Goal: Information Seeking & Learning: Learn about a topic

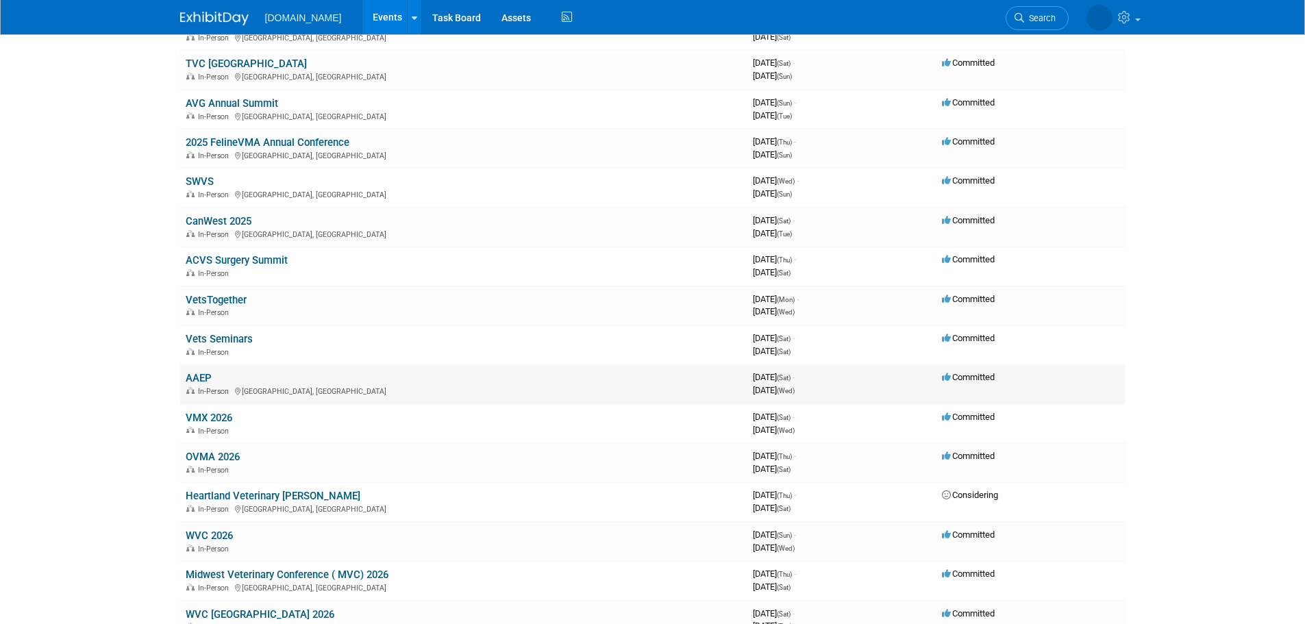
scroll to position [274, 0]
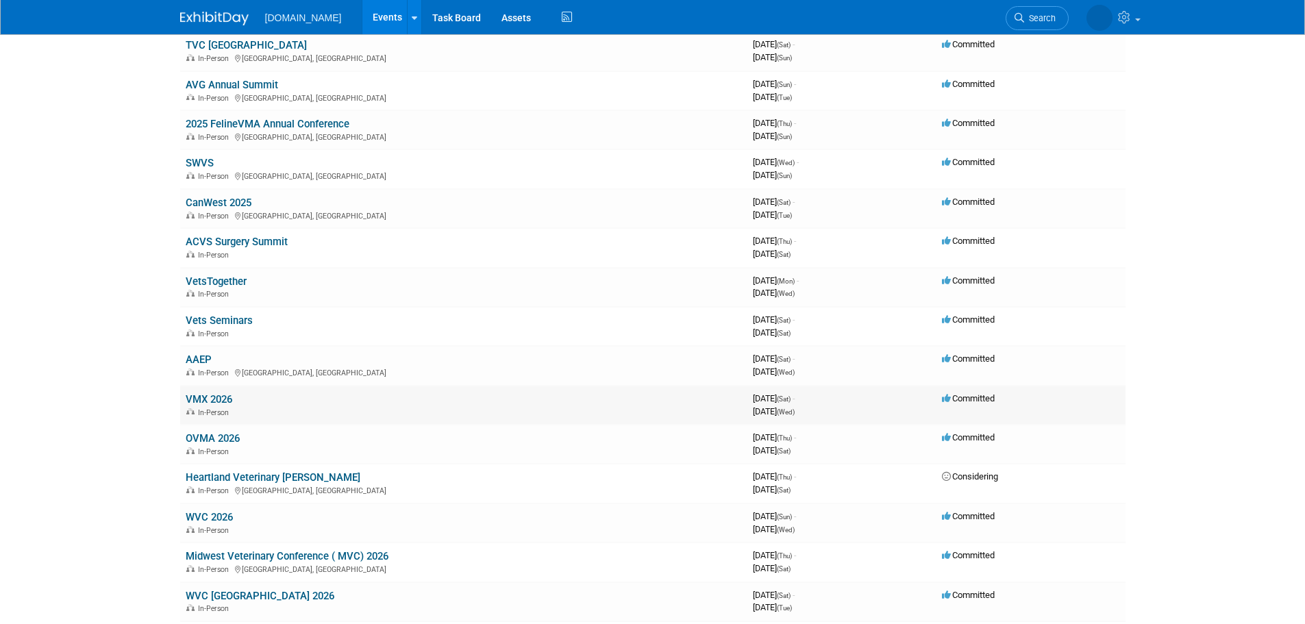
click at [224, 396] on link "VMX 2026" at bounding box center [209, 399] width 47 height 12
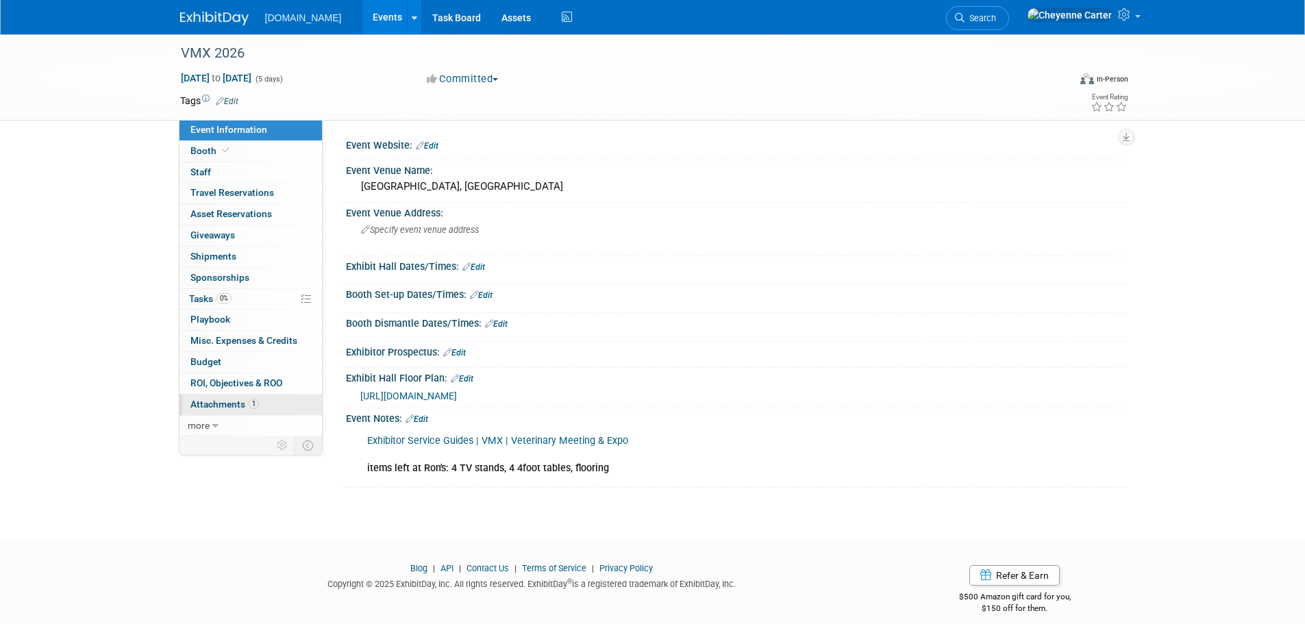
click at [225, 399] on span "Attachments 1" at bounding box center [224, 404] width 69 height 11
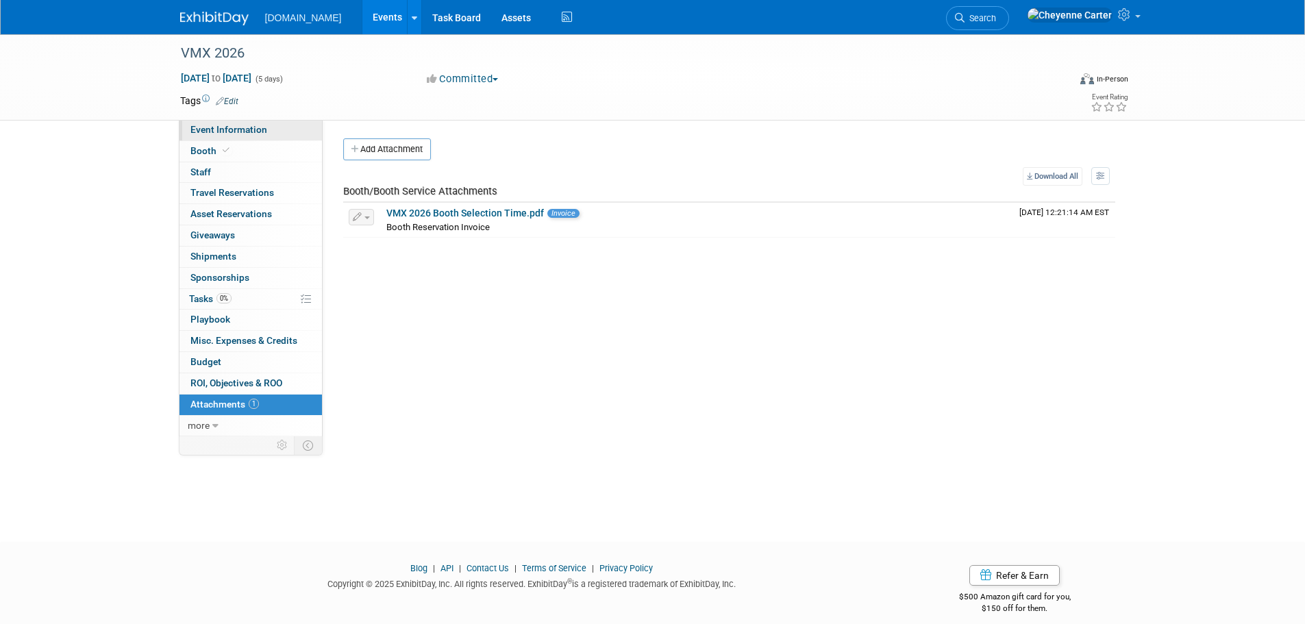
click at [233, 132] on span "Event Information" at bounding box center [228, 129] width 77 height 11
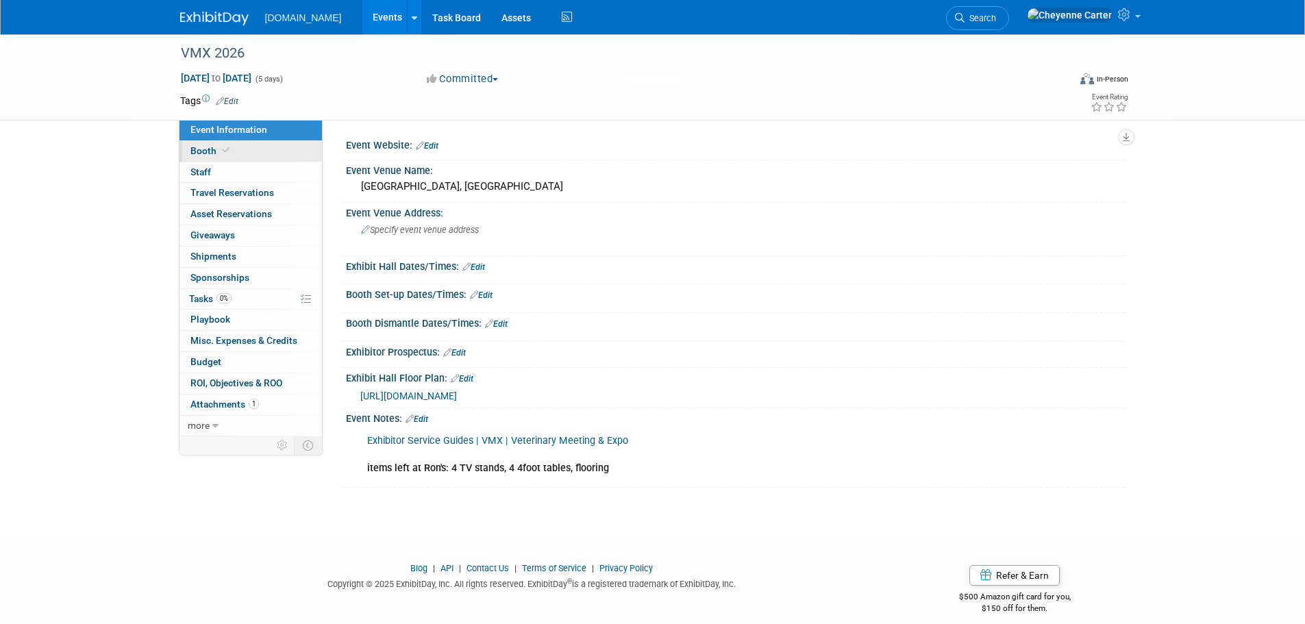
click at [207, 154] on span "Booth" at bounding box center [211, 150] width 42 height 11
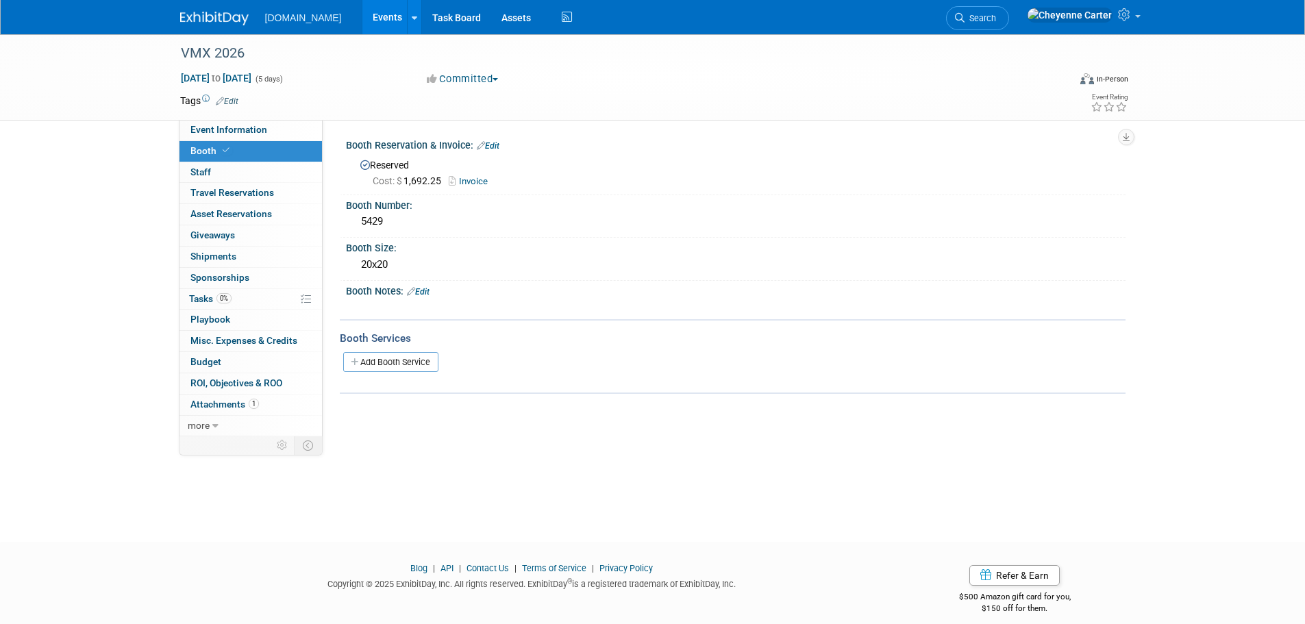
click at [475, 179] on link "Invoice" at bounding box center [472, 181] width 46 height 10
click at [245, 384] on span "ROI, Objectives & ROO 0" at bounding box center [236, 382] width 92 height 11
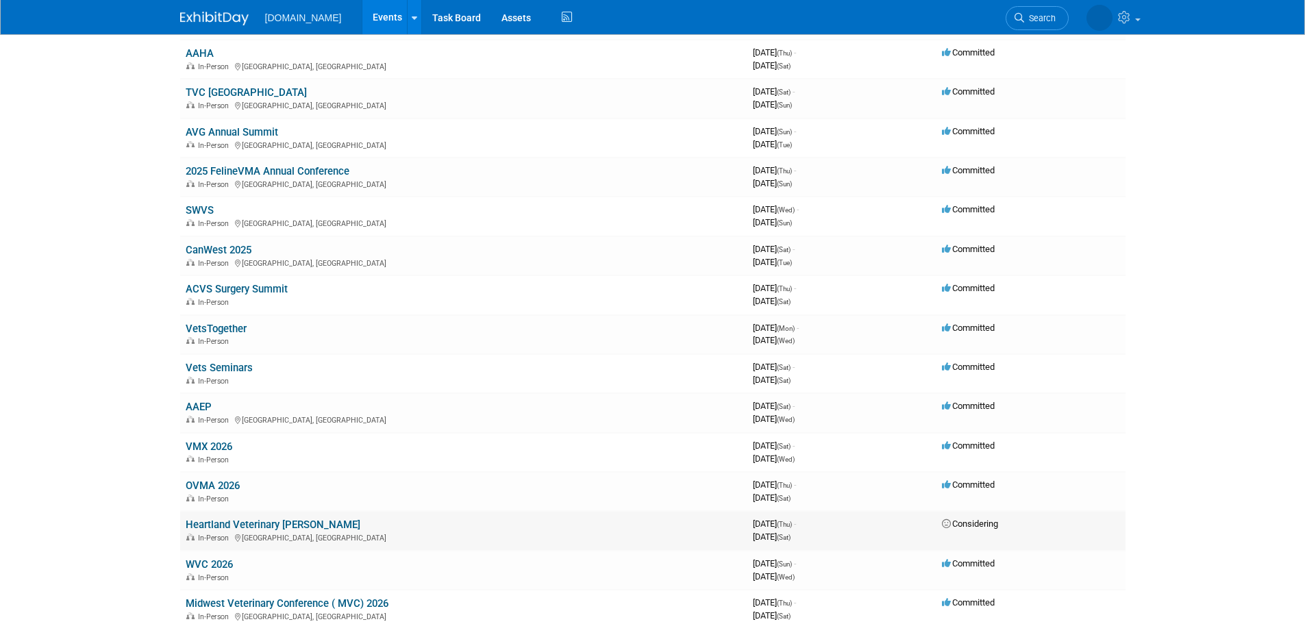
scroll to position [274, 0]
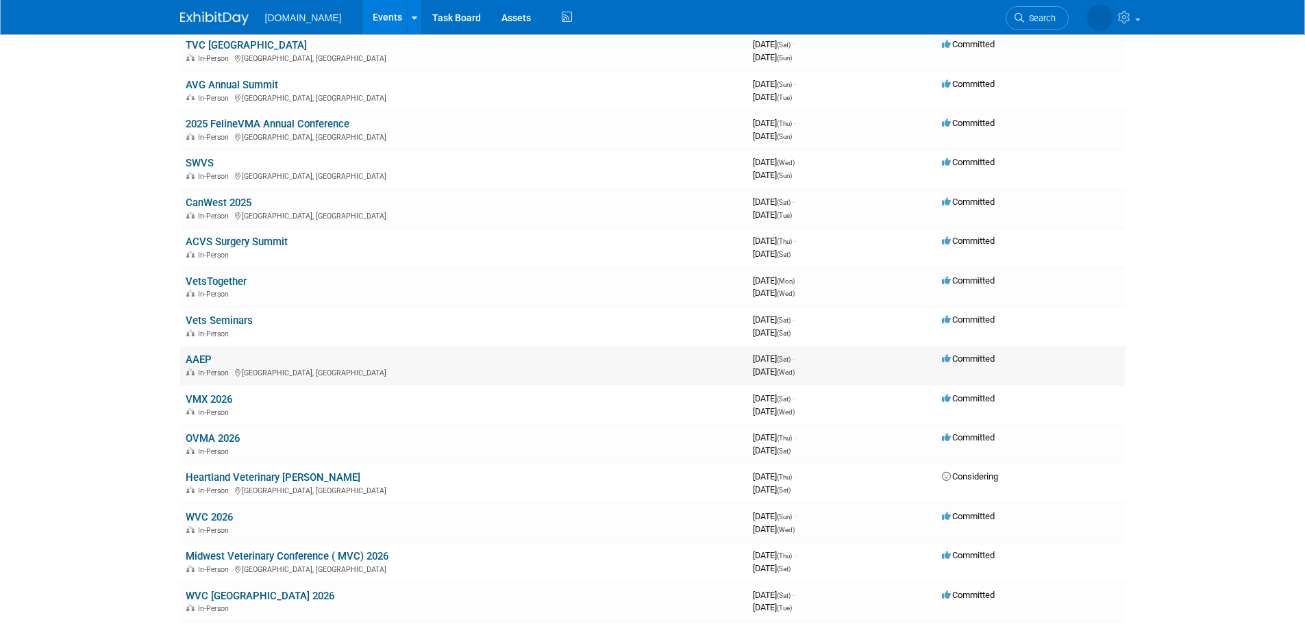
click at [199, 358] on link "AAEP" at bounding box center [199, 359] width 26 height 12
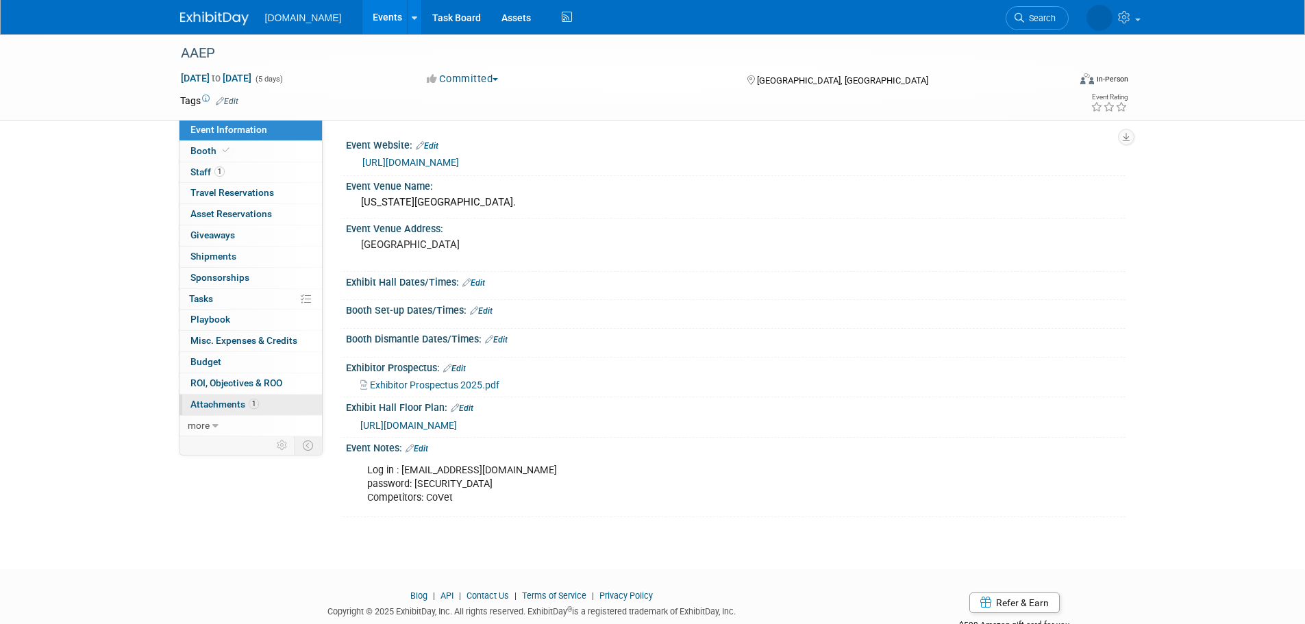
click at [208, 399] on span "Attachments 1" at bounding box center [224, 404] width 69 height 11
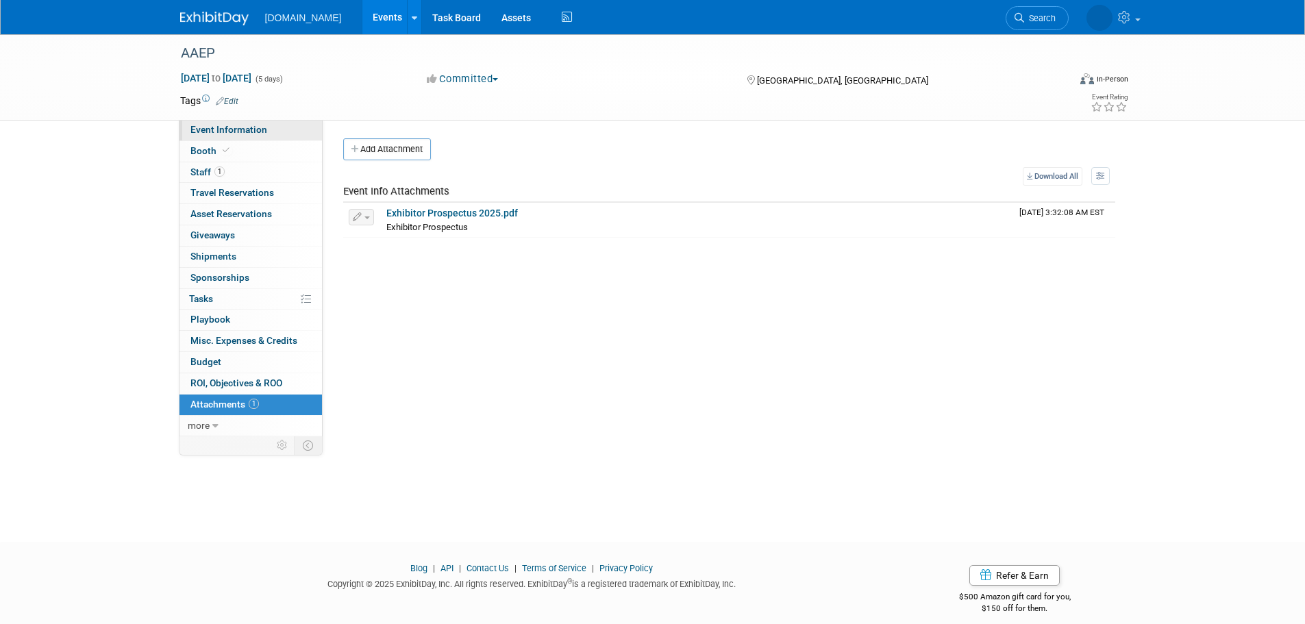
click at [222, 128] on span "Event Information" at bounding box center [228, 129] width 77 height 11
